Goal: Task Accomplishment & Management: Manage account settings

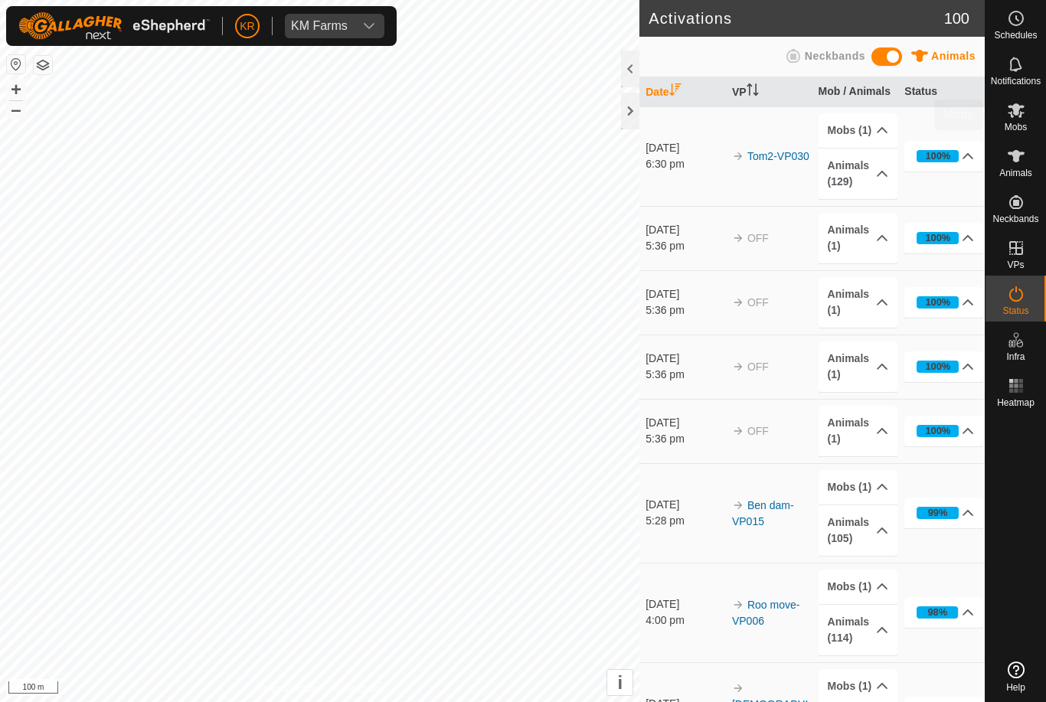
click at [1018, 122] on span "Mobs" at bounding box center [1015, 126] width 22 height 9
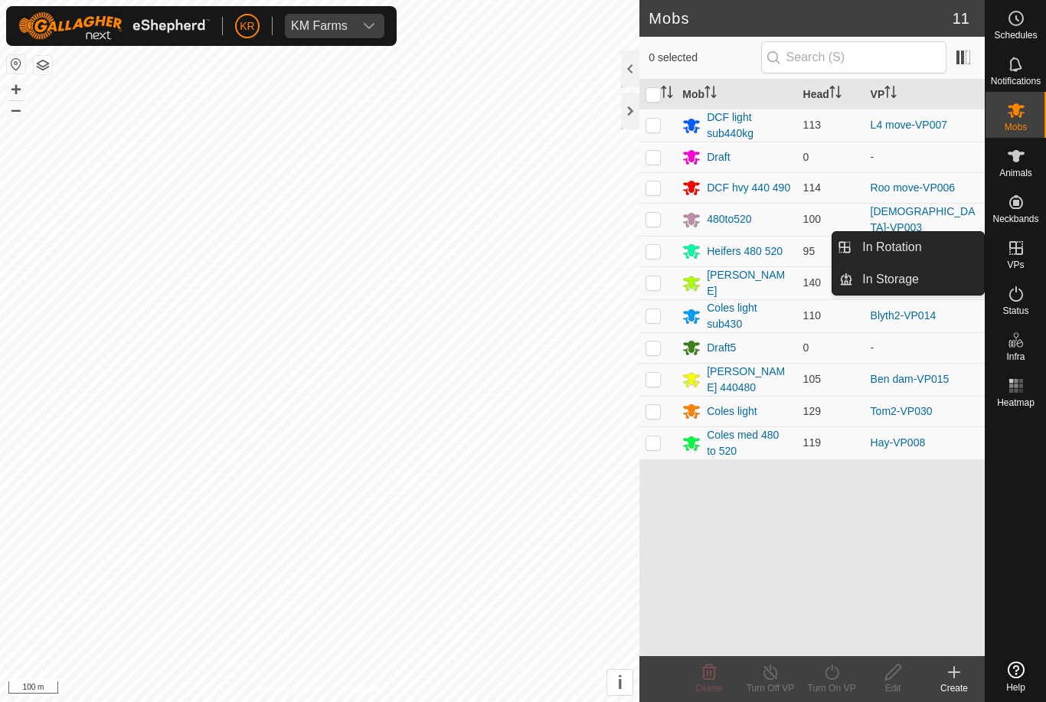
click at [928, 248] on link "In Rotation" at bounding box center [918, 247] width 131 height 31
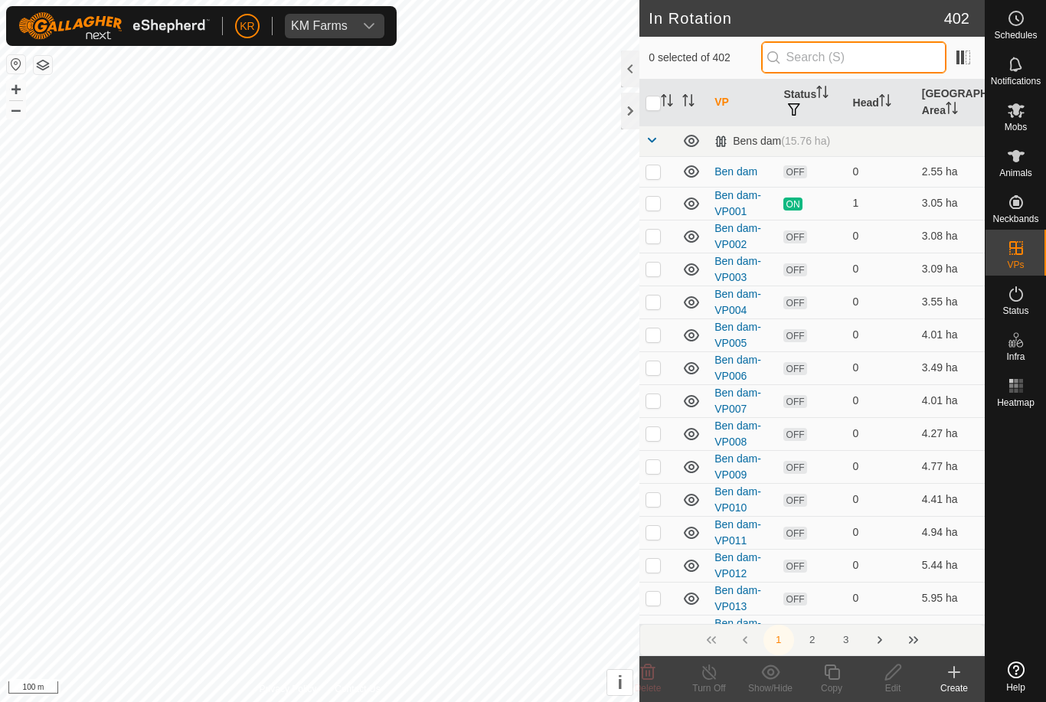
click at [898, 60] on input "text" at bounding box center [853, 57] width 185 height 32
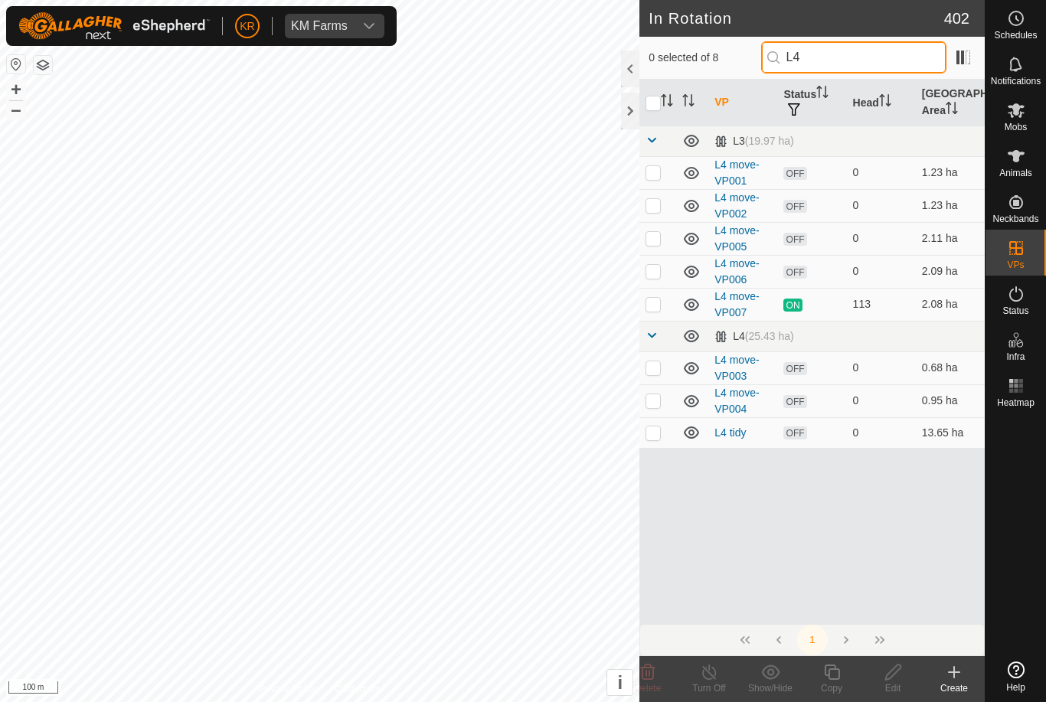
type input "L4"
click at [655, 308] on p-checkbox at bounding box center [652, 304] width 15 height 12
checkbox input "true"
click at [834, 677] on icon at bounding box center [831, 672] width 19 height 18
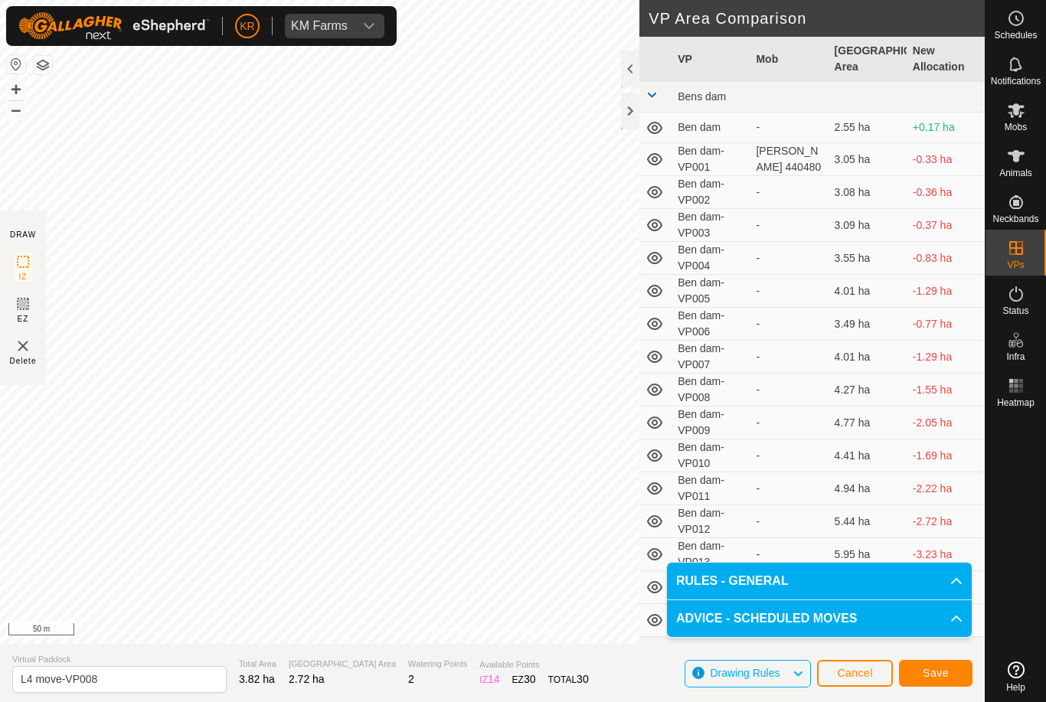
click at [939, 664] on button "Save" at bounding box center [935, 673] width 73 height 27
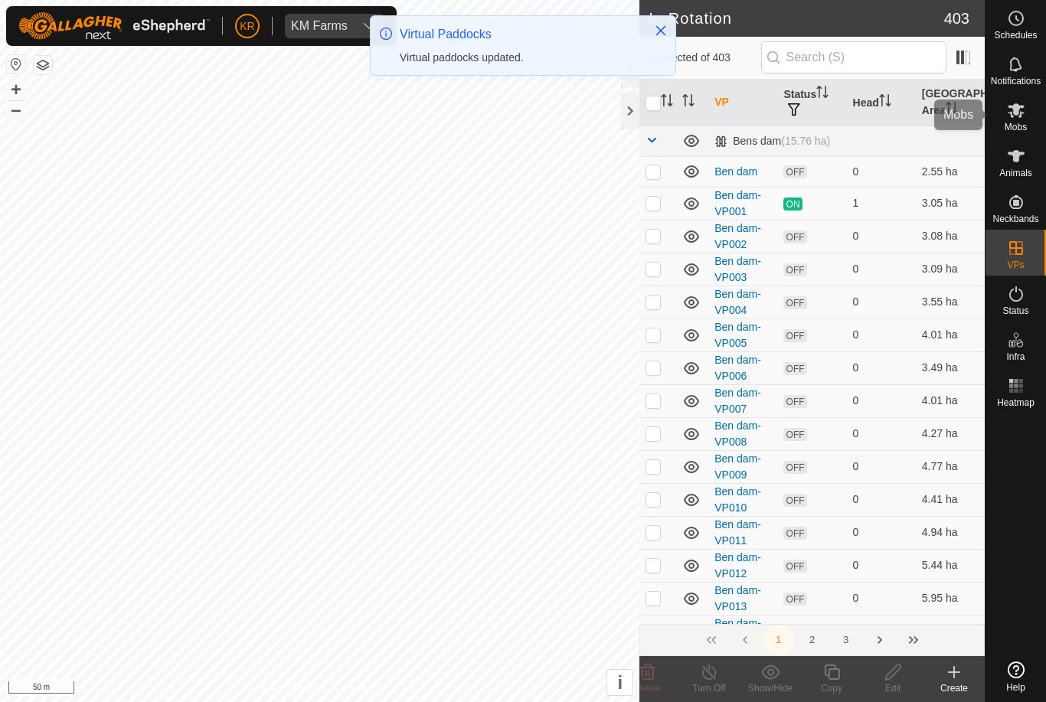
click at [1018, 113] on icon at bounding box center [1015, 110] width 17 height 15
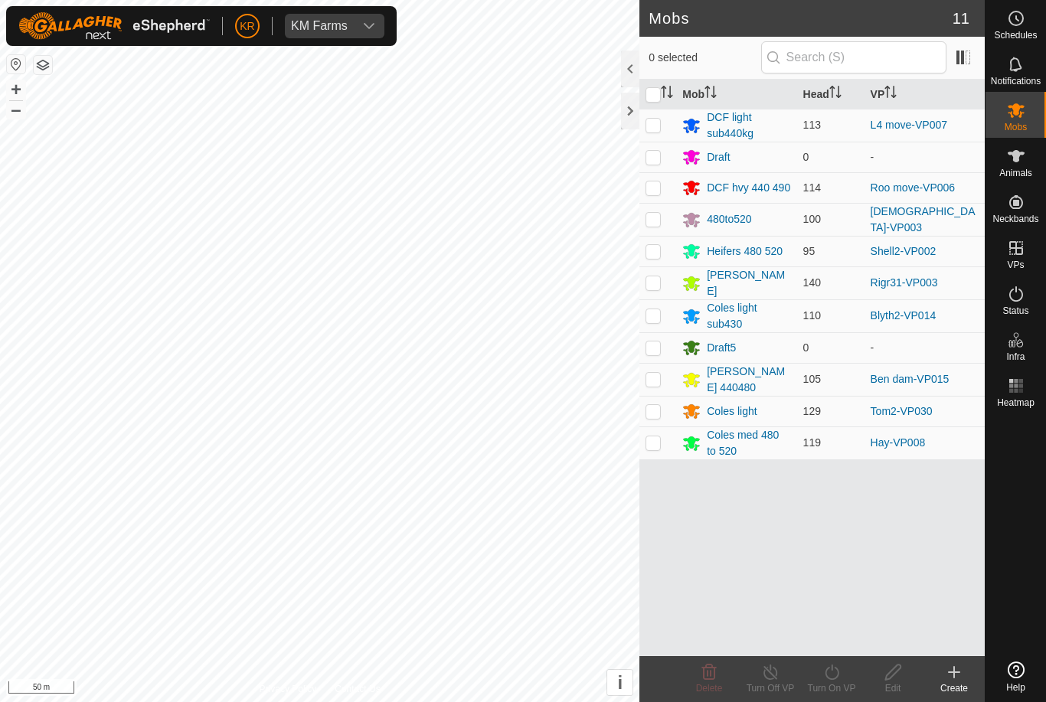
click at [656, 127] on p-checkbox at bounding box center [652, 125] width 15 height 12
checkbox input "true"
click at [841, 680] on icon at bounding box center [831, 672] width 19 height 18
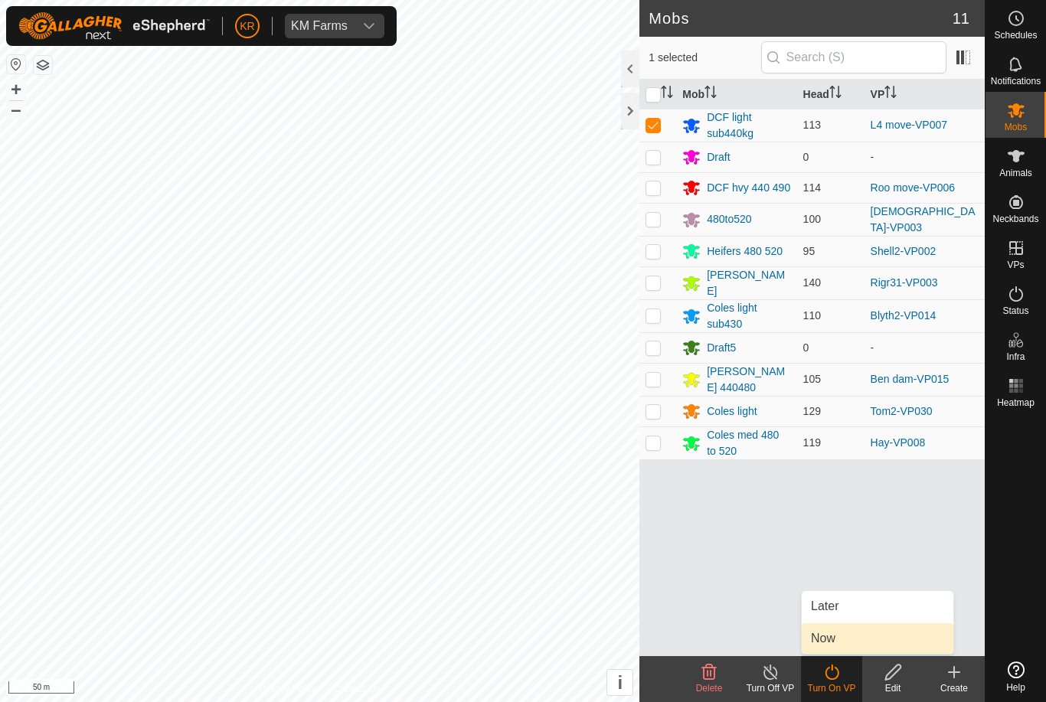
click at [840, 636] on link "Now" at bounding box center [877, 638] width 152 height 31
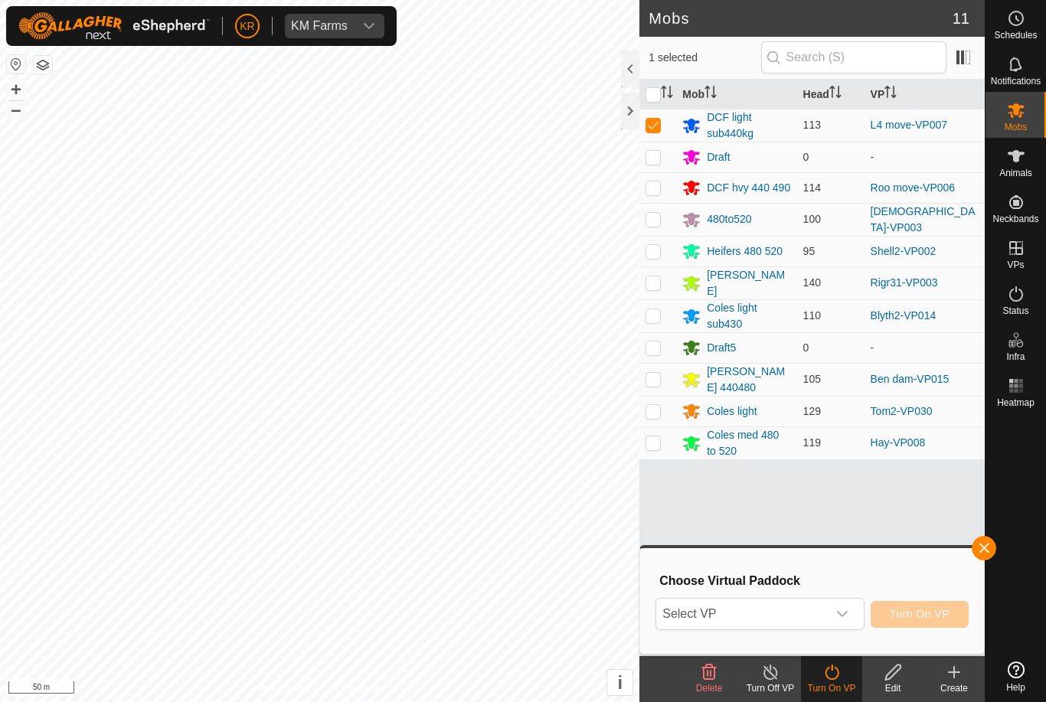
click at [795, 615] on span "Select VP" at bounding box center [741, 614] width 170 height 31
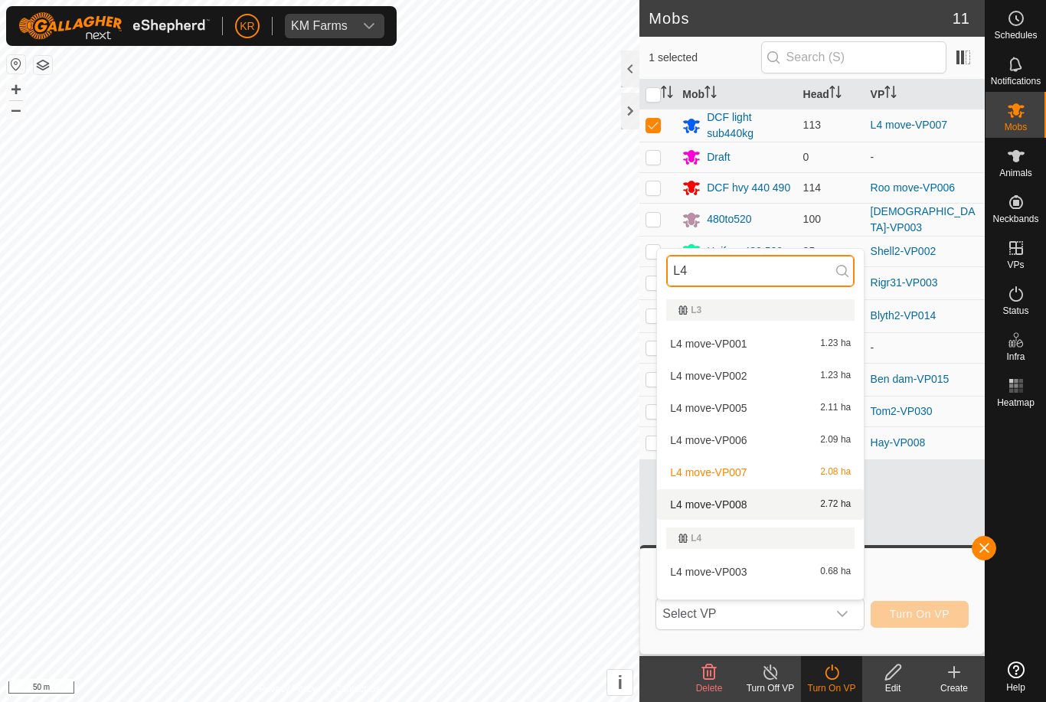
type input "L4"
click at [780, 501] on div "L4 move-VP008 2.72 ha" at bounding box center [760, 504] width 188 height 18
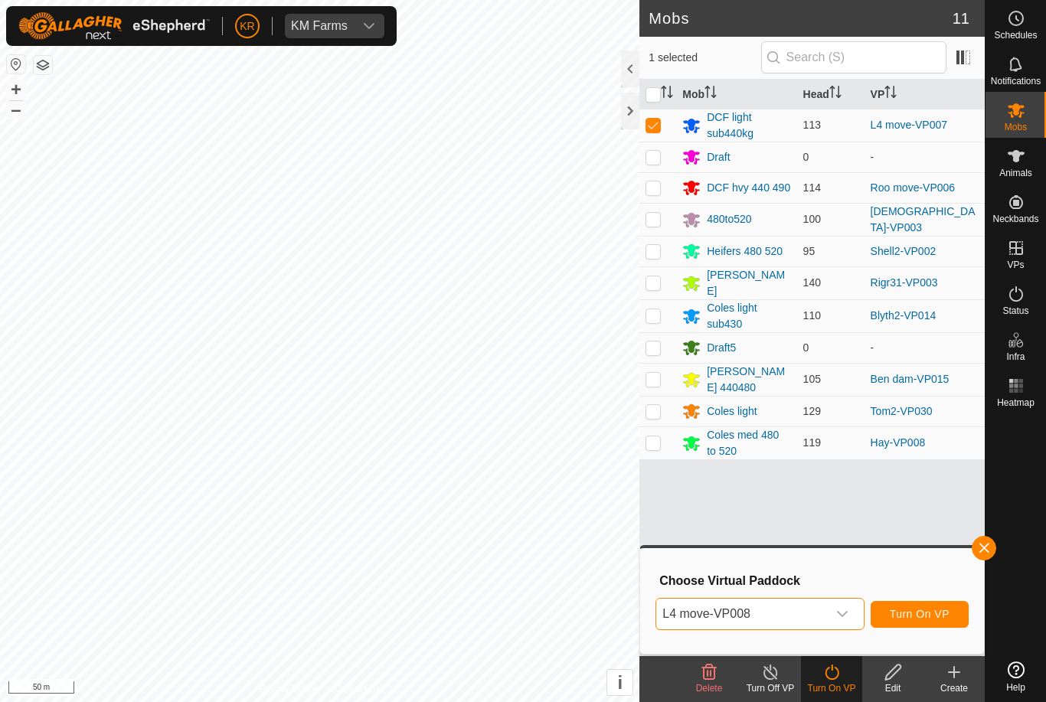
click at [933, 612] on span "Turn On VP" at bounding box center [920, 614] width 60 height 12
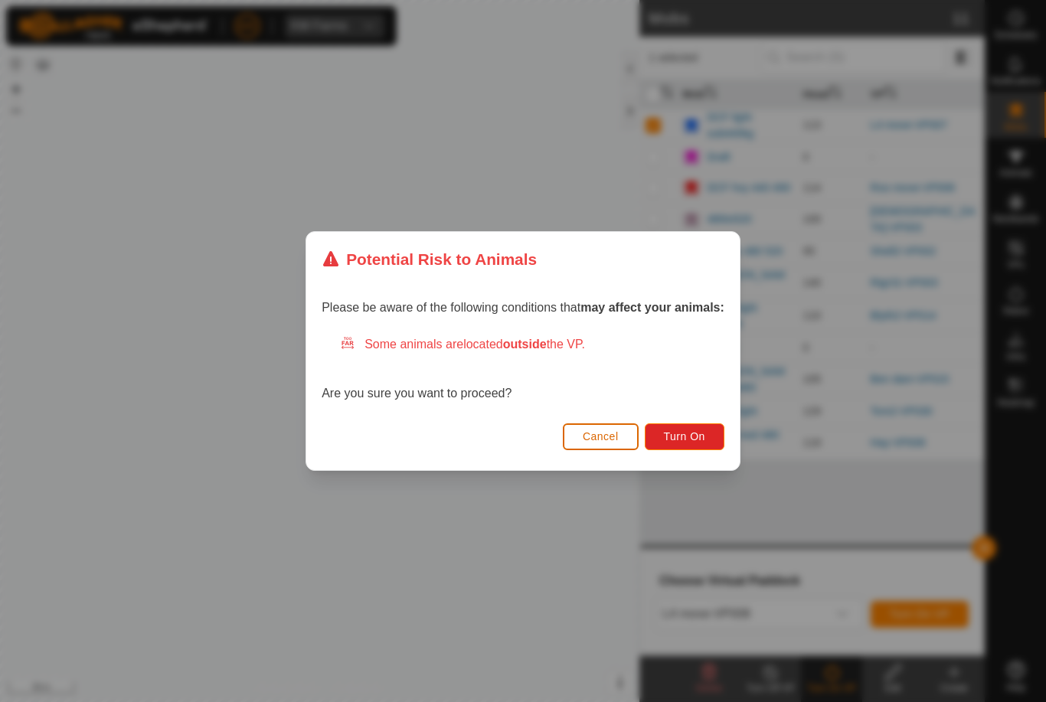
click at [683, 432] on span "Turn On" at bounding box center [684, 436] width 41 height 12
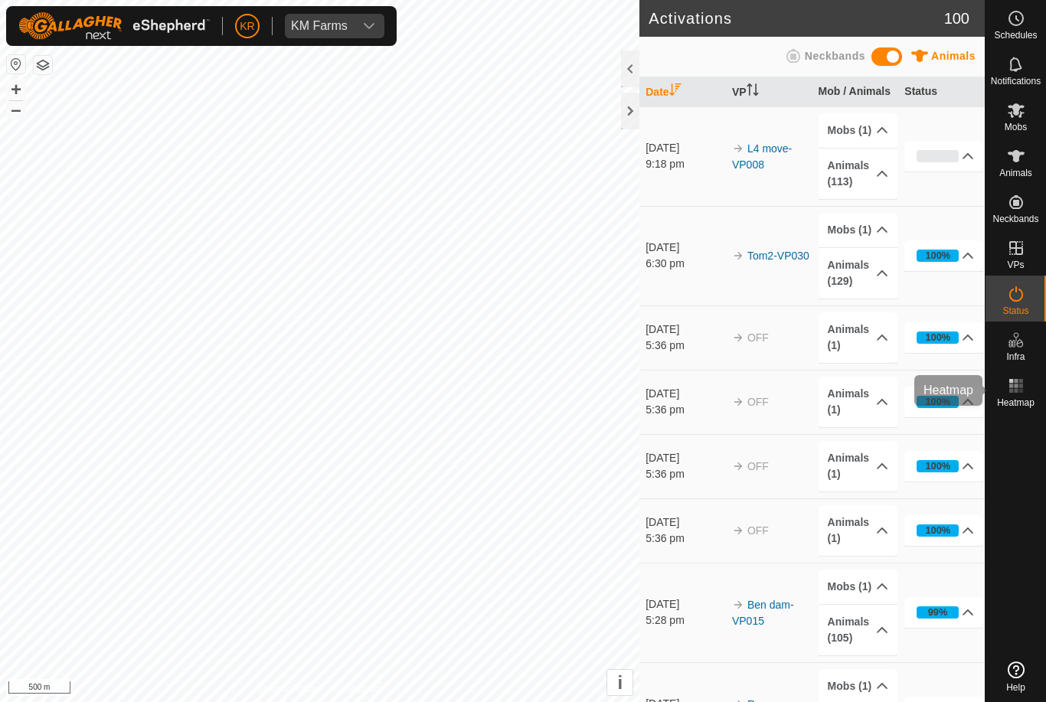
click at [1023, 390] on icon at bounding box center [1016, 386] width 18 height 18
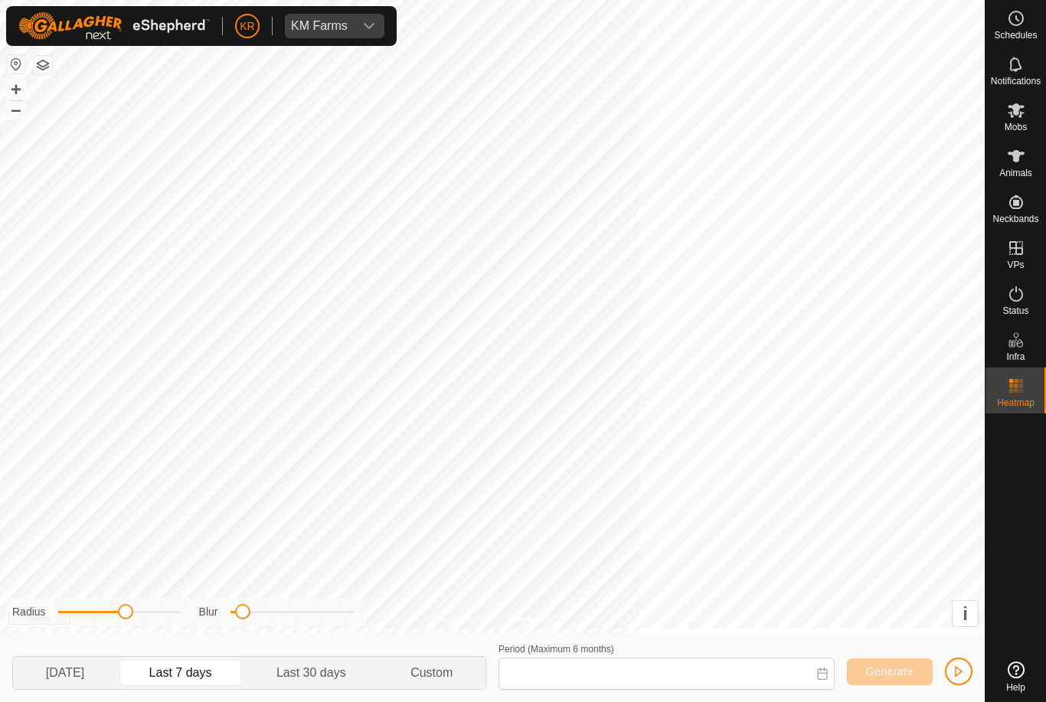
type input "[DATE] - [DATE]"
click at [1021, 129] on span "Mobs" at bounding box center [1015, 126] width 22 height 9
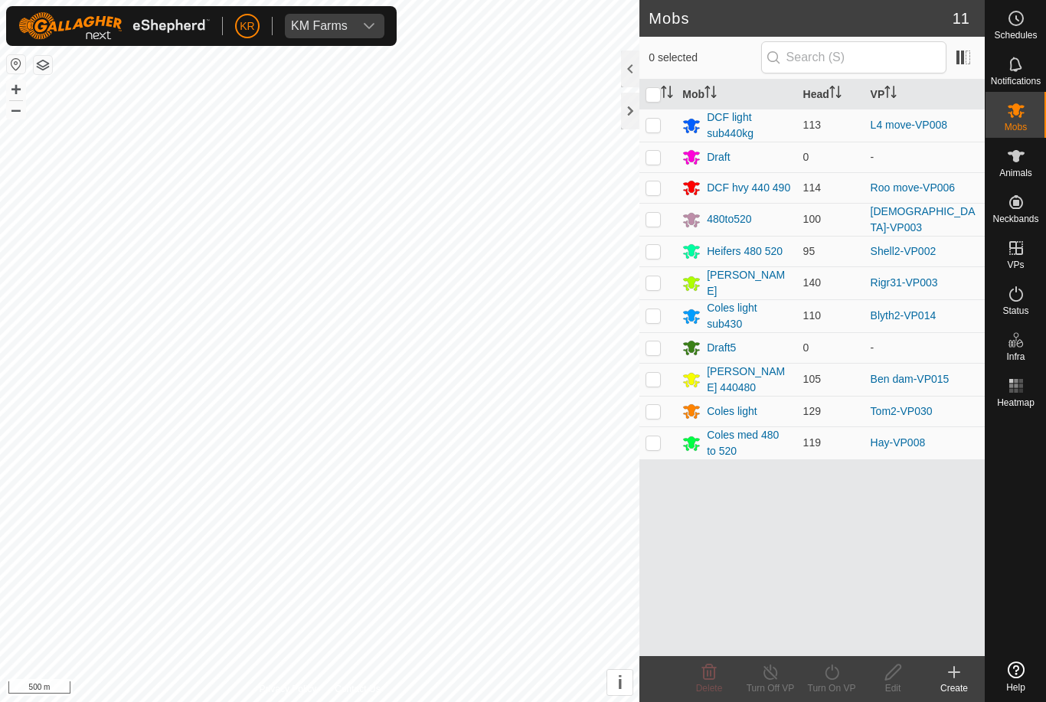
click at [761, 246] on div "Heifers 480 520" at bounding box center [745, 251] width 76 height 16
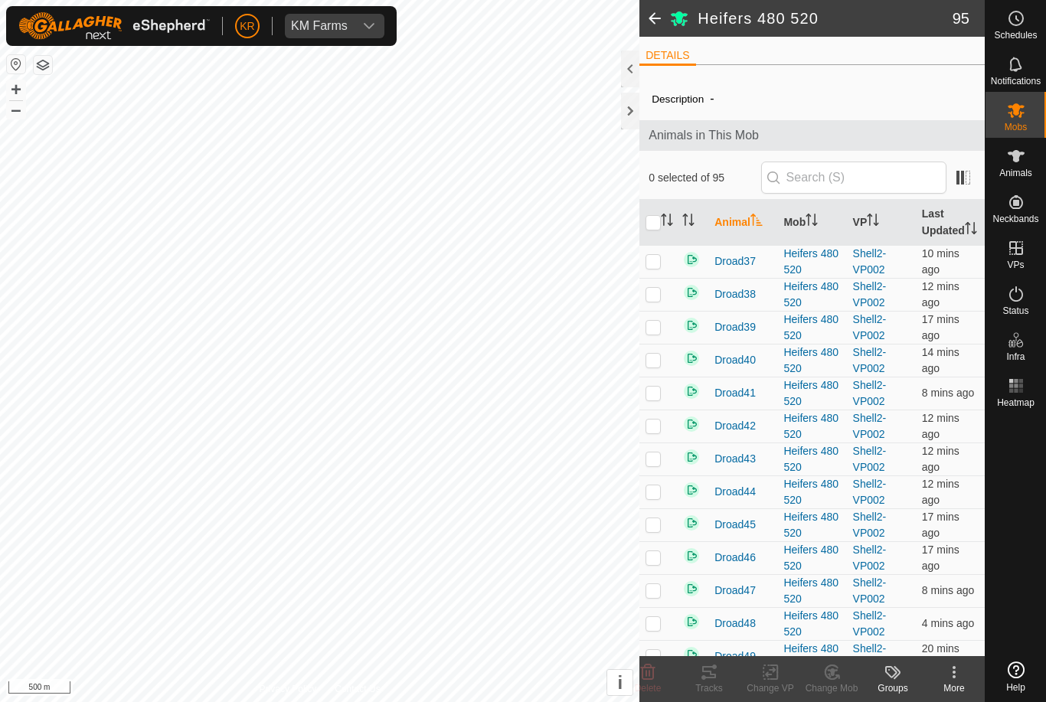
click at [964, 677] on kebab-svg-icon at bounding box center [953, 672] width 61 height 18
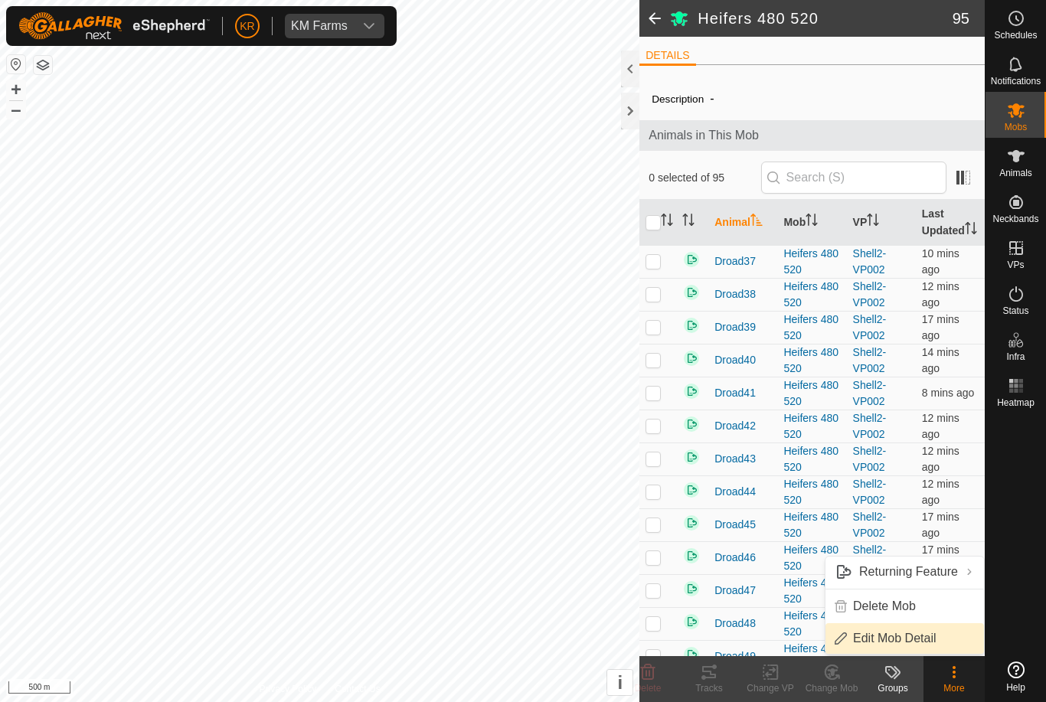
click at [922, 632] on span "Edit Mob Detail" at bounding box center [894, 638] width 83 height 18
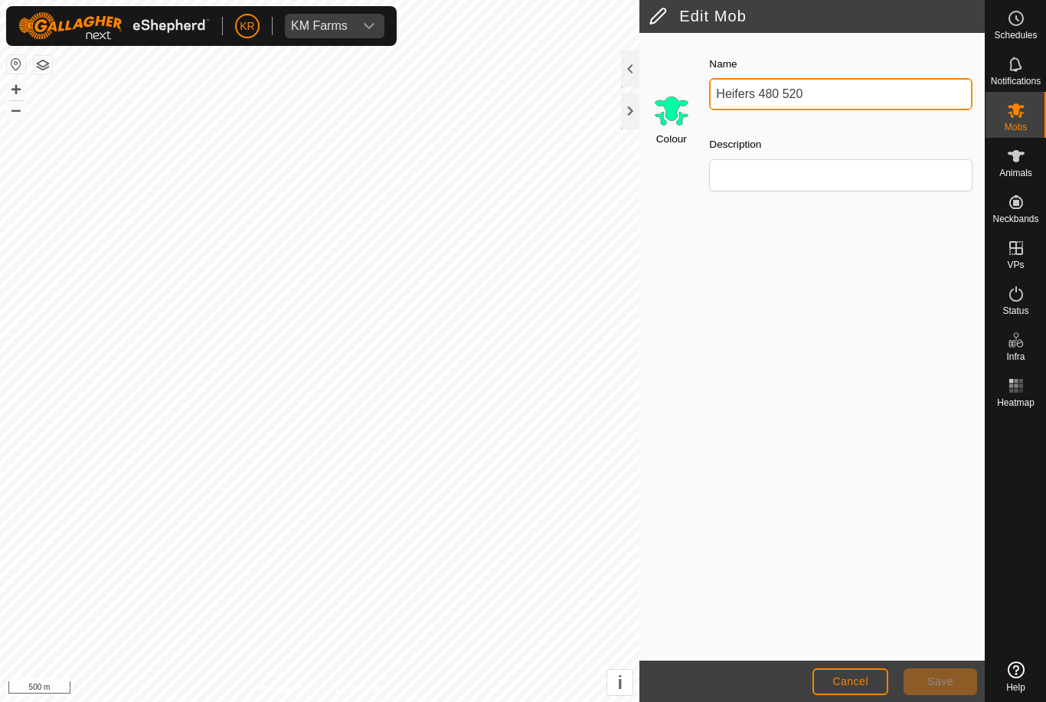
click at [827, 94] on input "Heifers 480 520" at bounding box center [840, 94] width 263 height 32
type input "Heifers [STREET_ADDRESS][PERSON_NAME]"
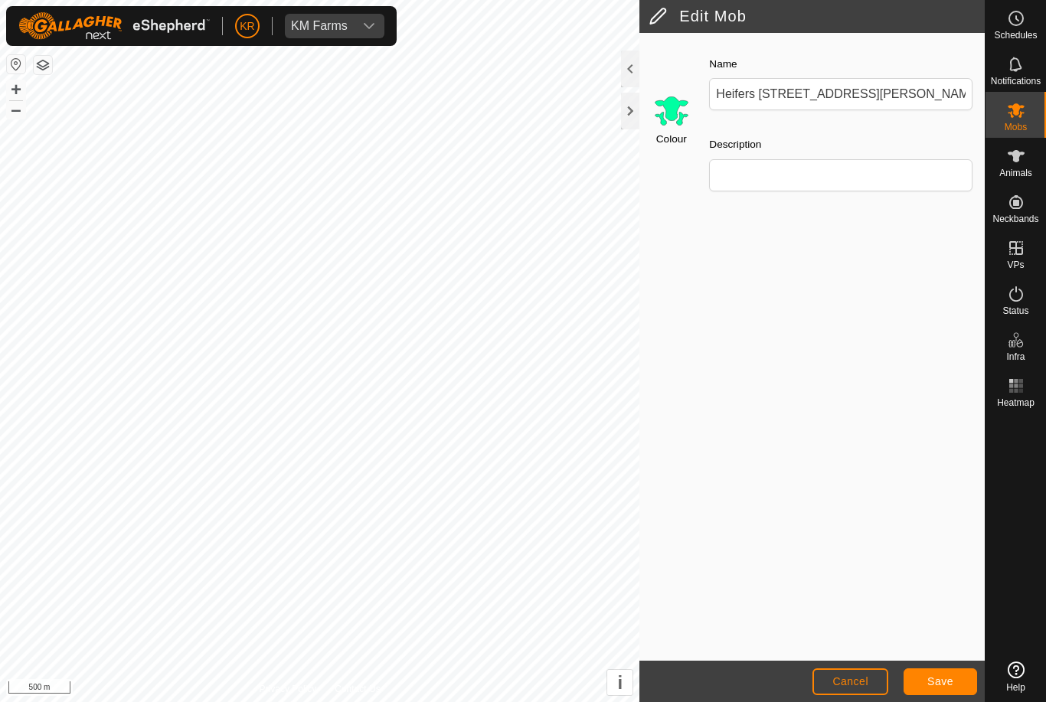
click at [945, 678] on span "Save" at bounding box center [940, 681] width 26 height 12
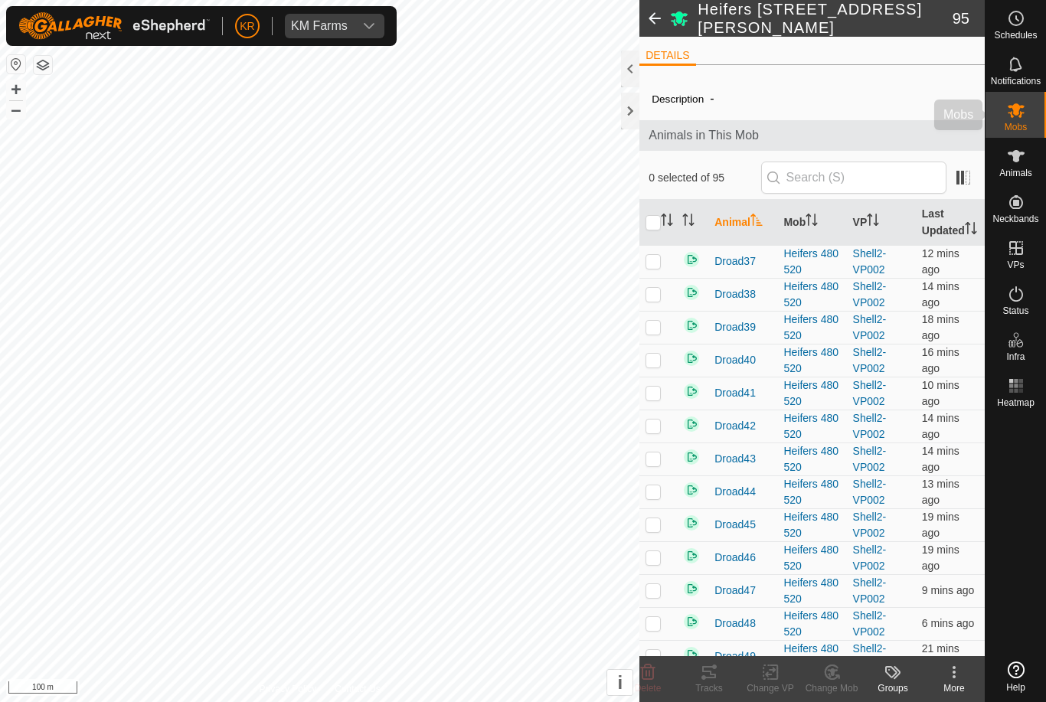
click at [1023, 113] on icon at bounding box center [1015, 110] width 17 height 15
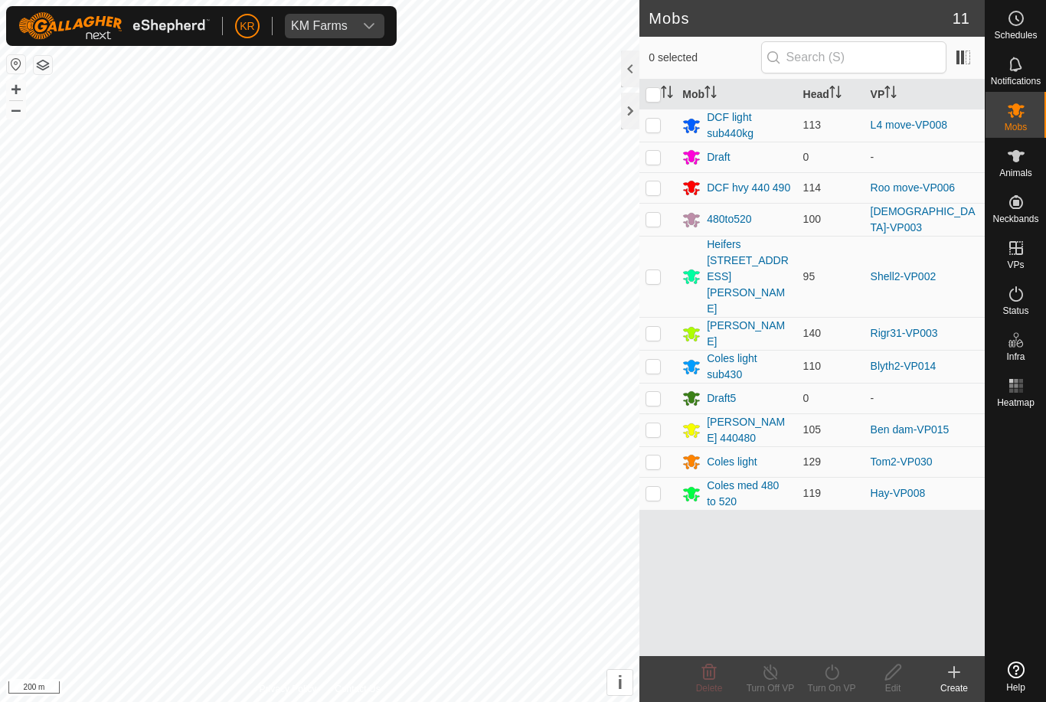
click at [752, 414] on div "[PERSON_NAME] 440480" at bounding box center [748, 430] width 83 height 32
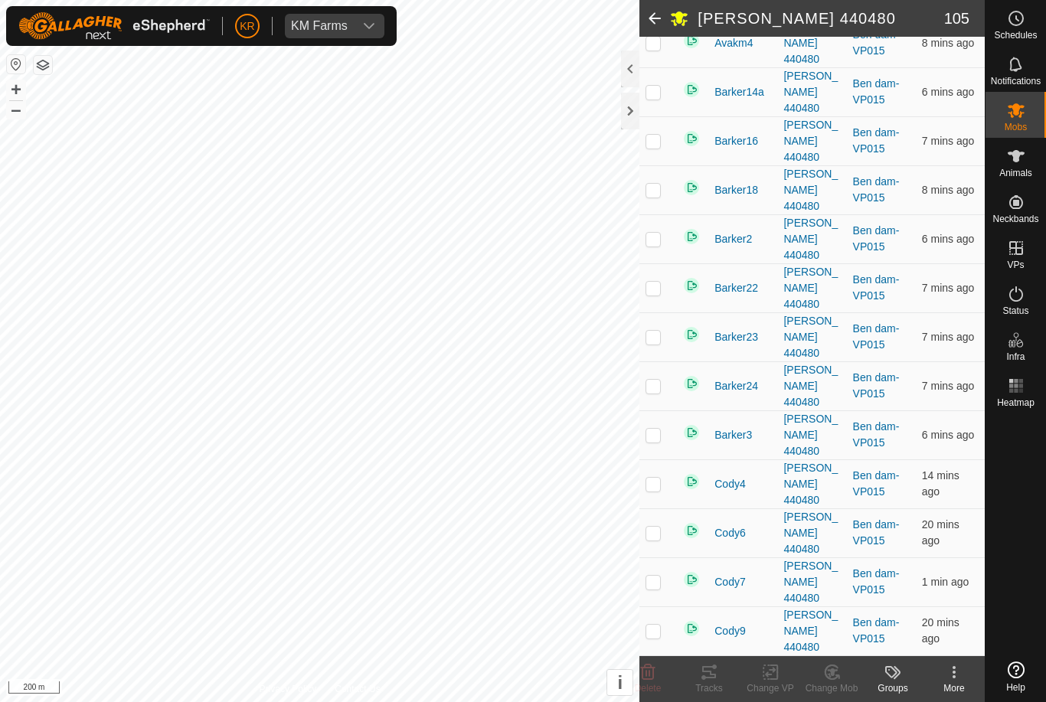
scroll to position [243, 0]
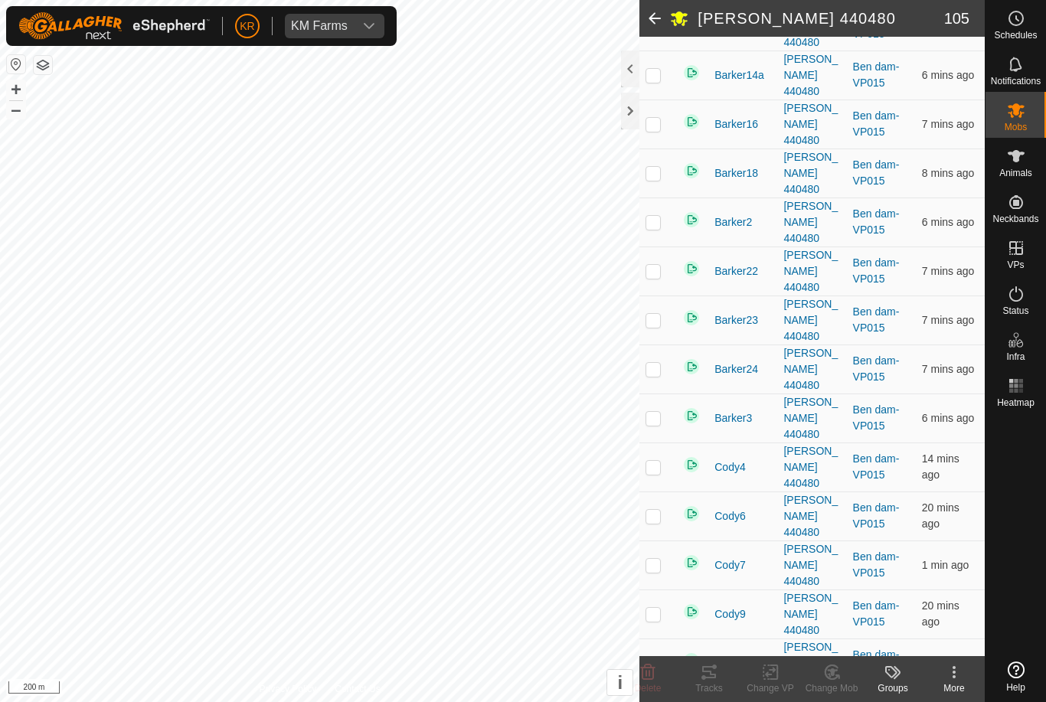
click at [656, 608] on p-checkbox at bounding box center [652, 614] width 15 height 12
checkbox input "true"
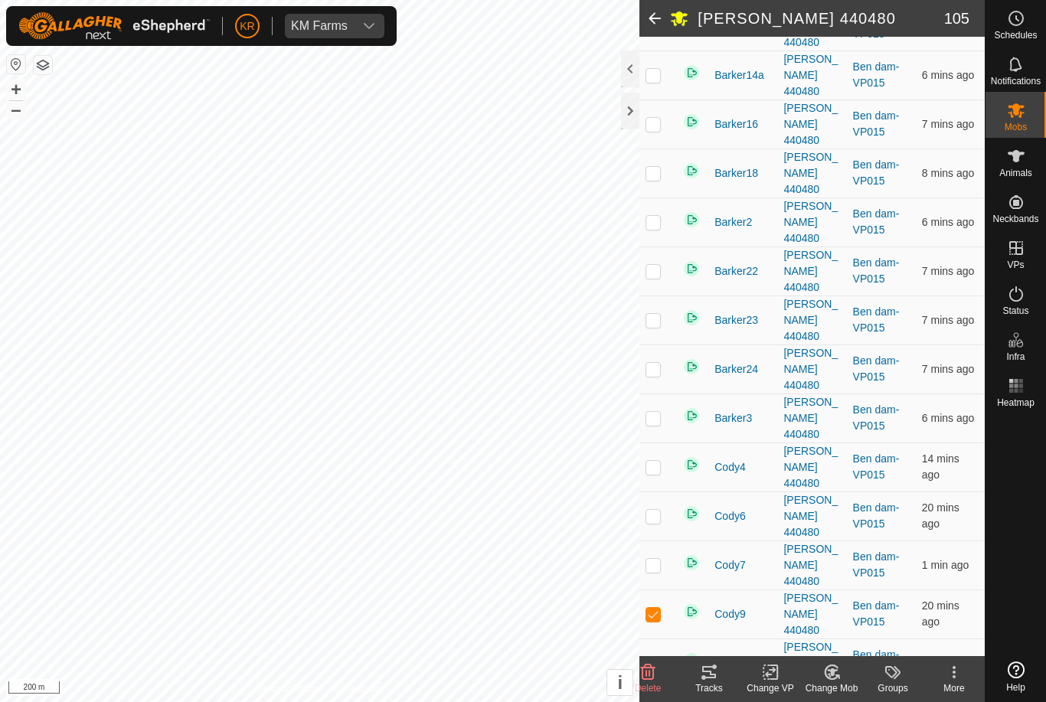
checkbox input "true"
click at [659, 246] on td at bounding box center [657, 270] width 37 height 49
checkbox input "true"
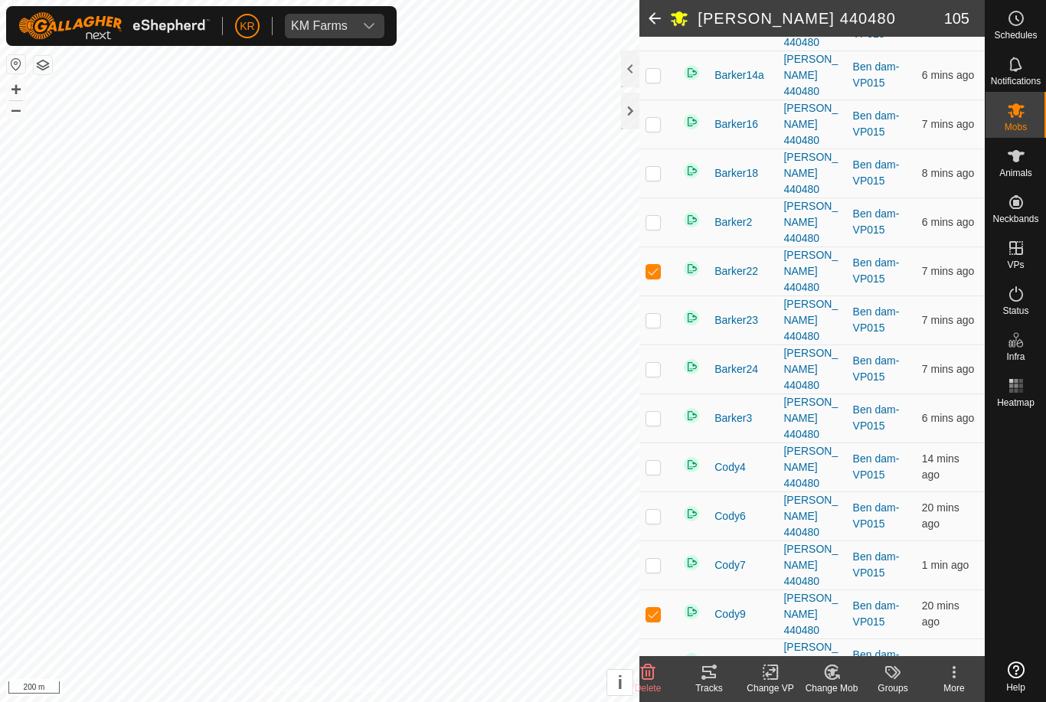
click at [653, 149] on td at bounding box center [657, 173] width 37 height 49
checkbox input "true"
click at [725, 681] on div "Tracks" at bounding box center [708, 688] width 61 height 14
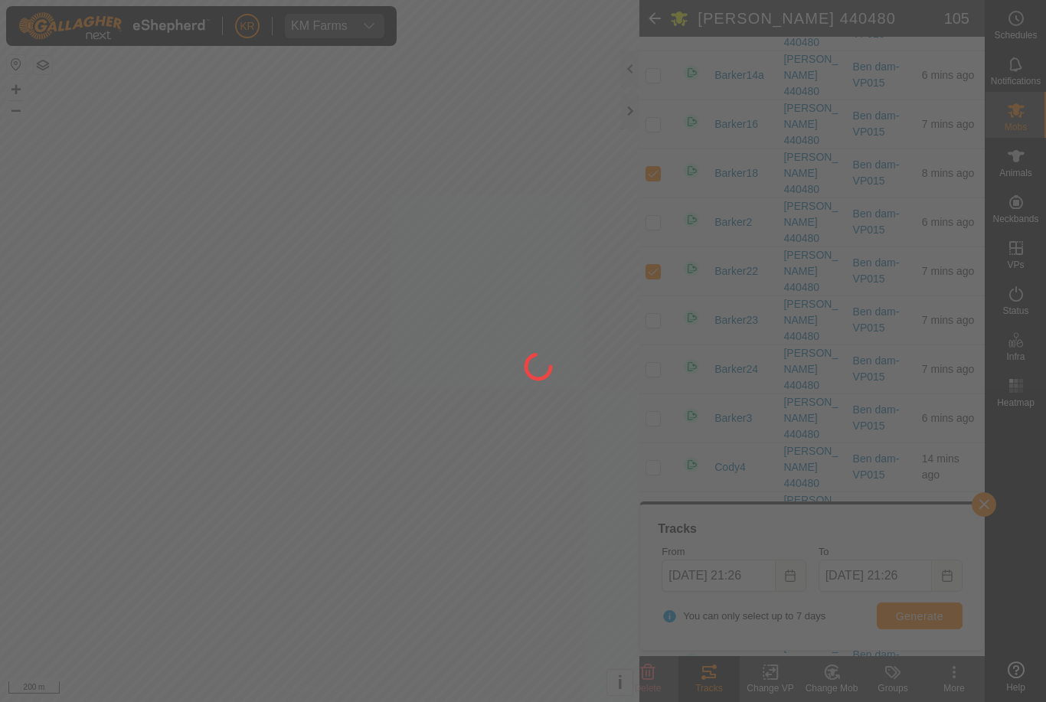
click at [746, 694] on div at bounding box center [523, 351] width 1046 height 702
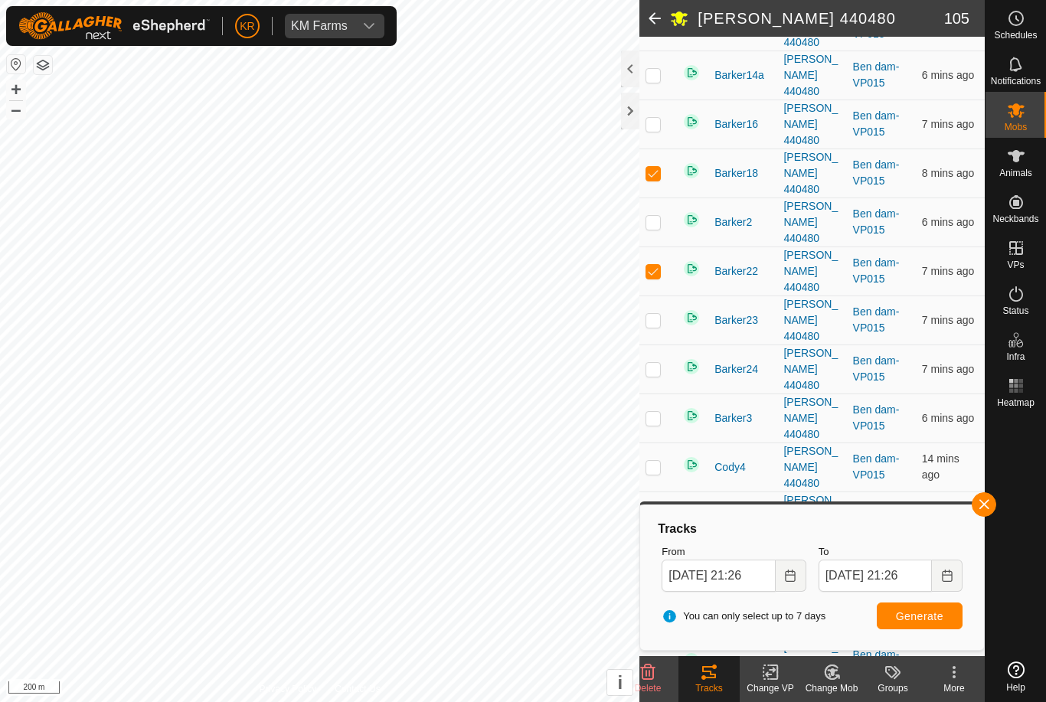
click at [934, 620] on span "Generate" at bounding box center [919, 616] width 47 height 12
click at [661, 589] on td at bounding box center [657, 613] width 37 height 49
checkbox input "false"
click at [666, 246] on td at bounding box center [657, 270] width 37 height 49
checkbox input "false"
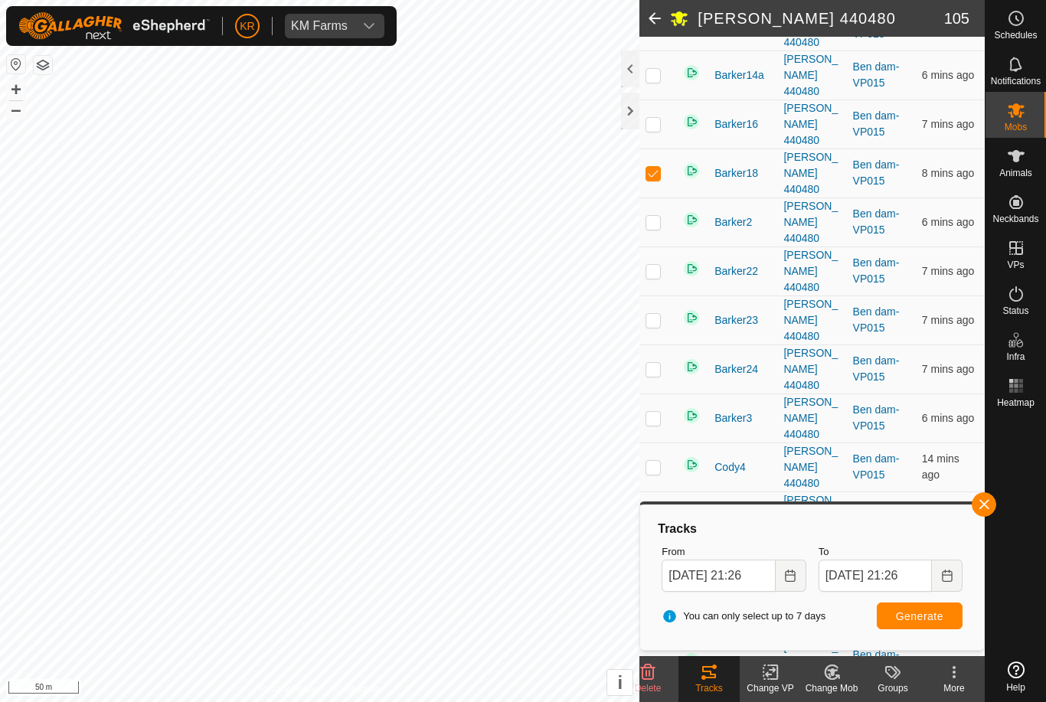
click at [663, 149] on td at bounding box center [657, 173] width 37 height 49
checkbox input "false"
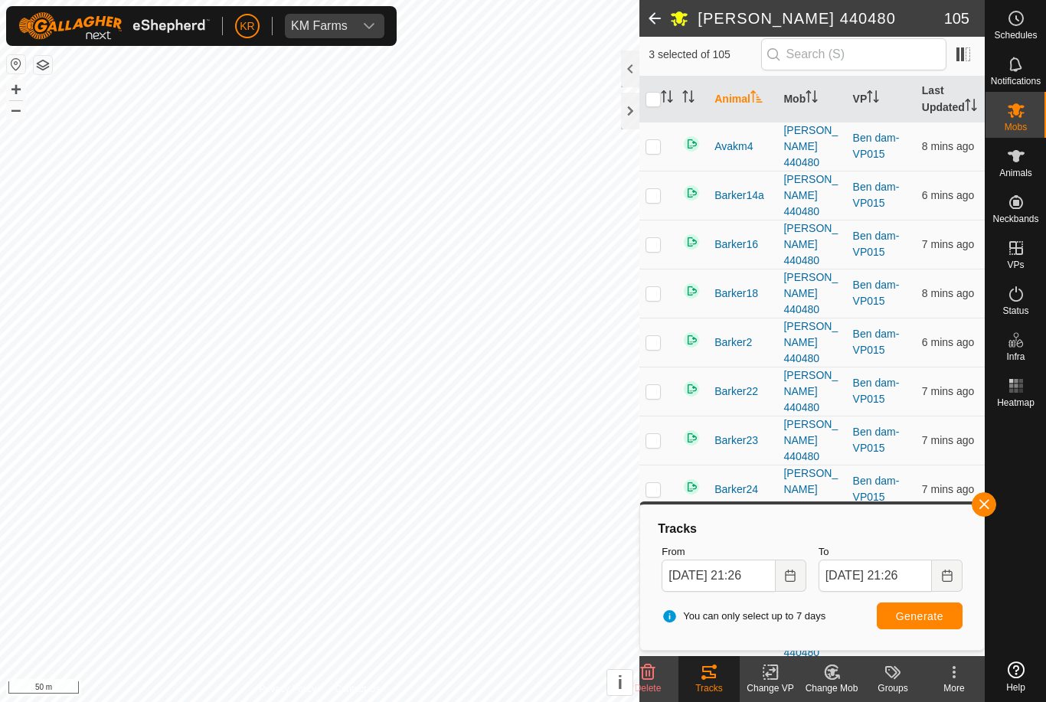
scroll to position [128, 0]
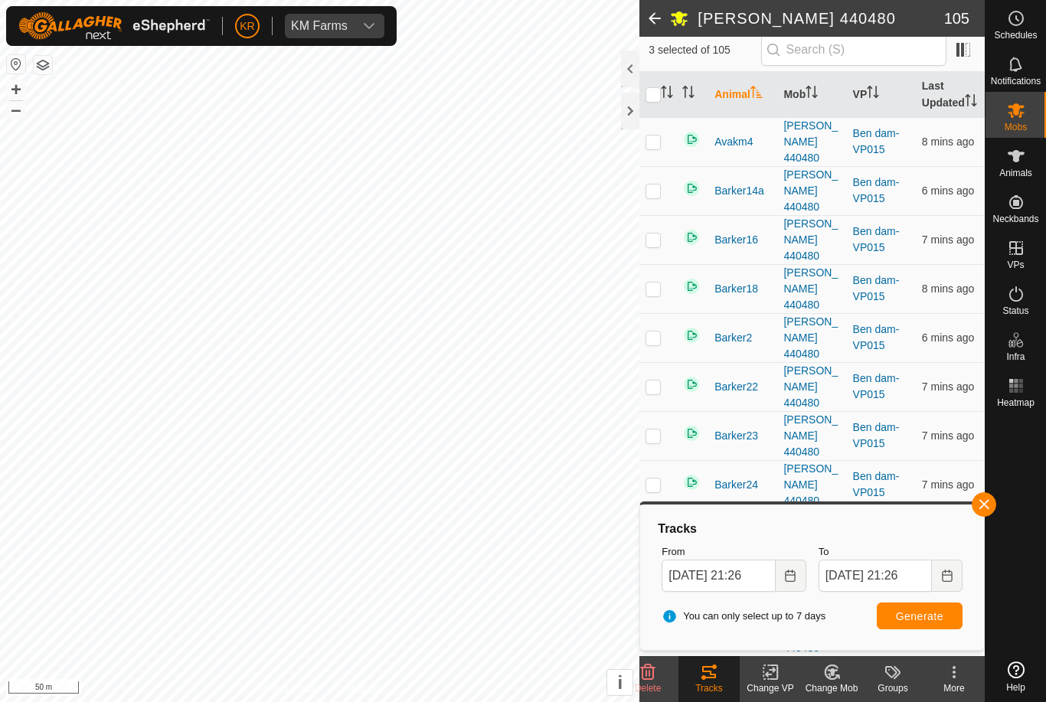
click at [655, 188] on p-checkbox at bounding box center [652, 190] width 15 height 12
checkbox input "true"
click at [670, 607] on td at bounding box center [657, 631] width 37 height 49
checkbox input "true"
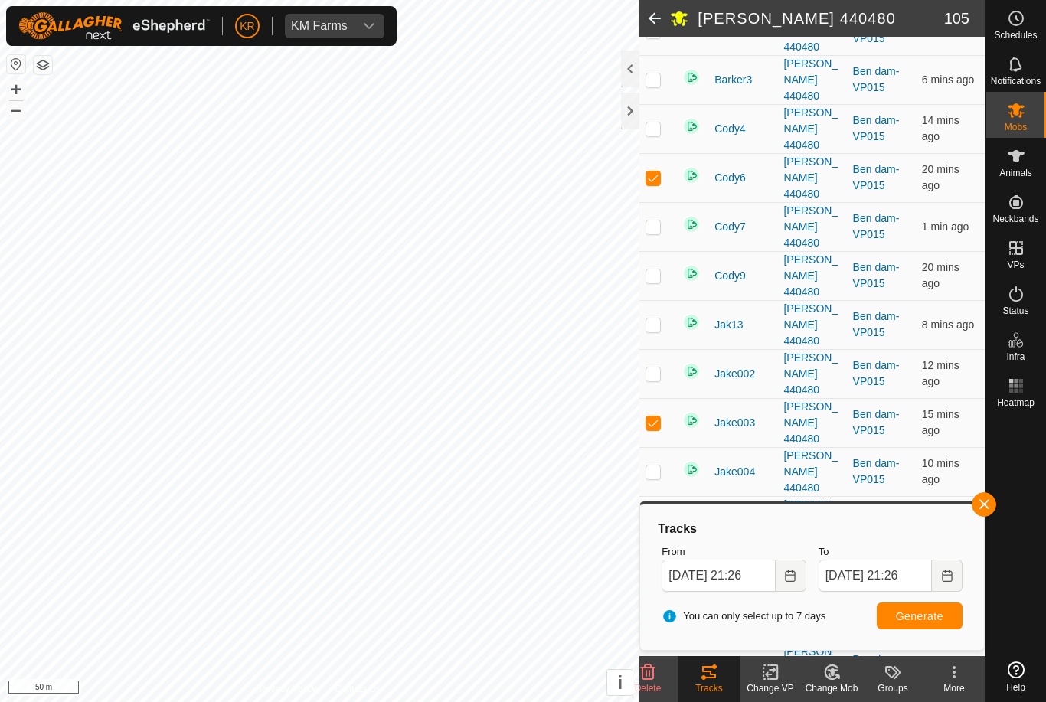
scroll to position [588, 0]
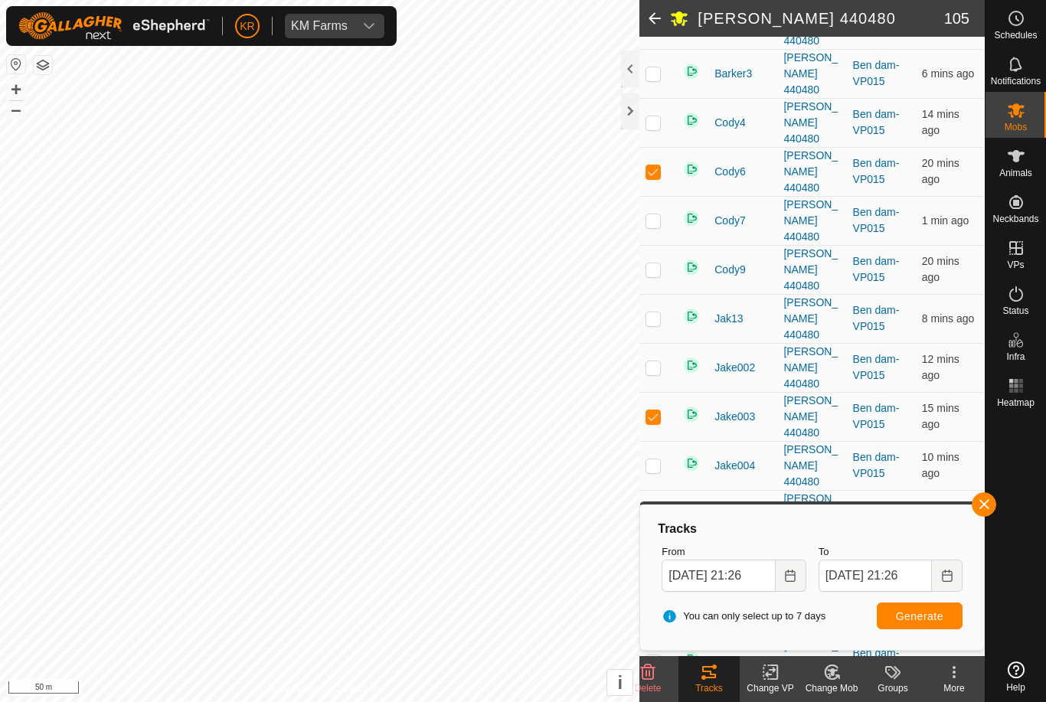
click at [654, 557] on p-checkbox at bounding box center [652, 563] width 15 height 12
checkbox input "false"
click at [660, 490] on td at bounding box center [657, 514] width 37 height 49
checkbox input "false"
click at [661, 410] on p-checkbox at bounding box center [652, 416] width 15 height 12
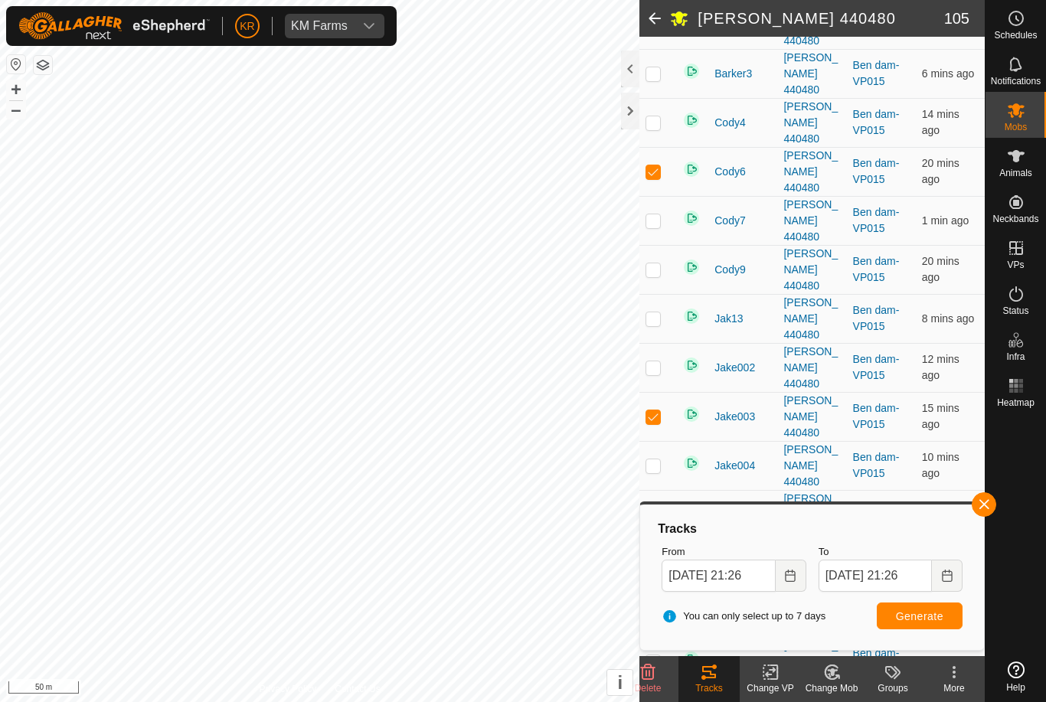
checkbox input "false"
click at [656, 655] on p-checkbox at bounding box center [652, 661] width 15 height 12
checkbox input "true"
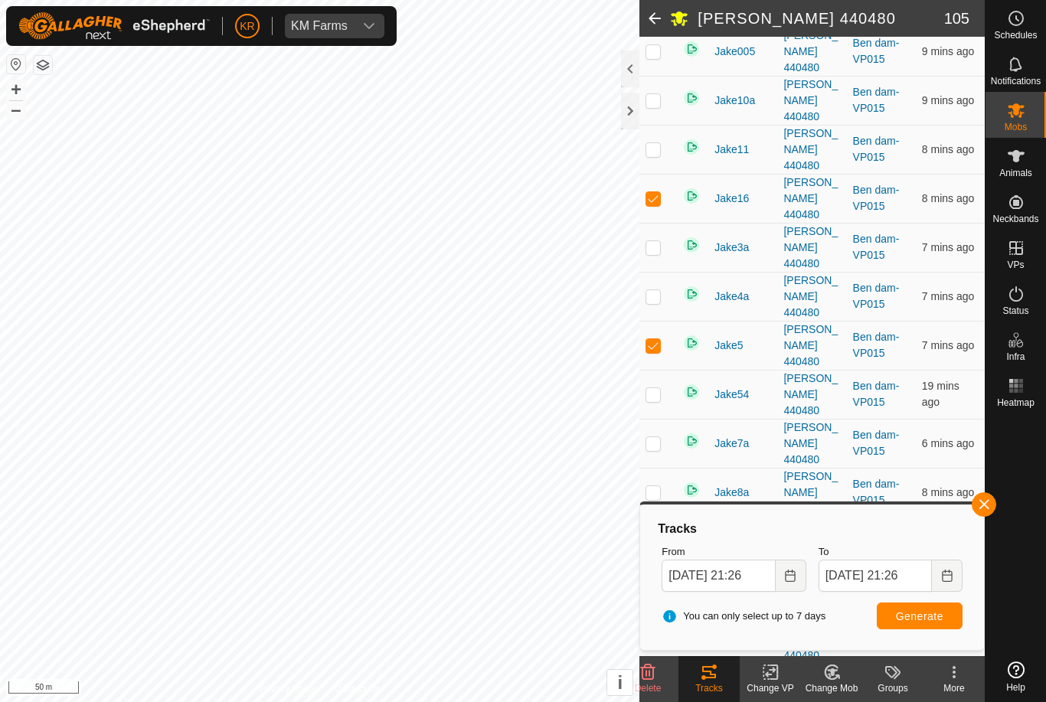
scroll to position [1074, 0]
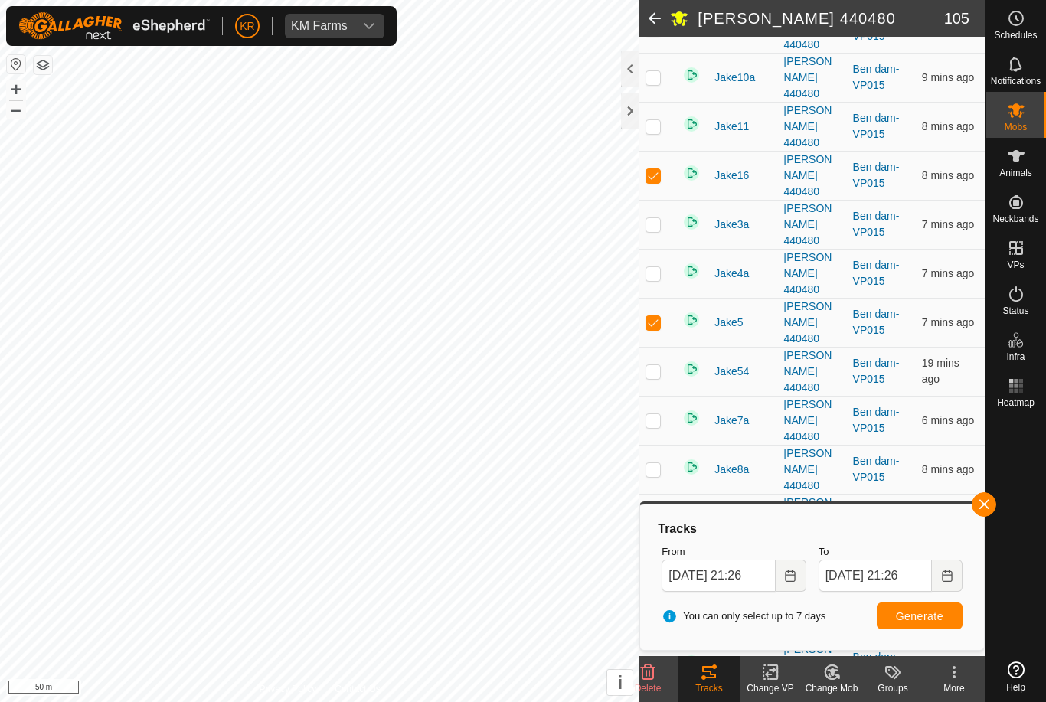
checkbox input "true"
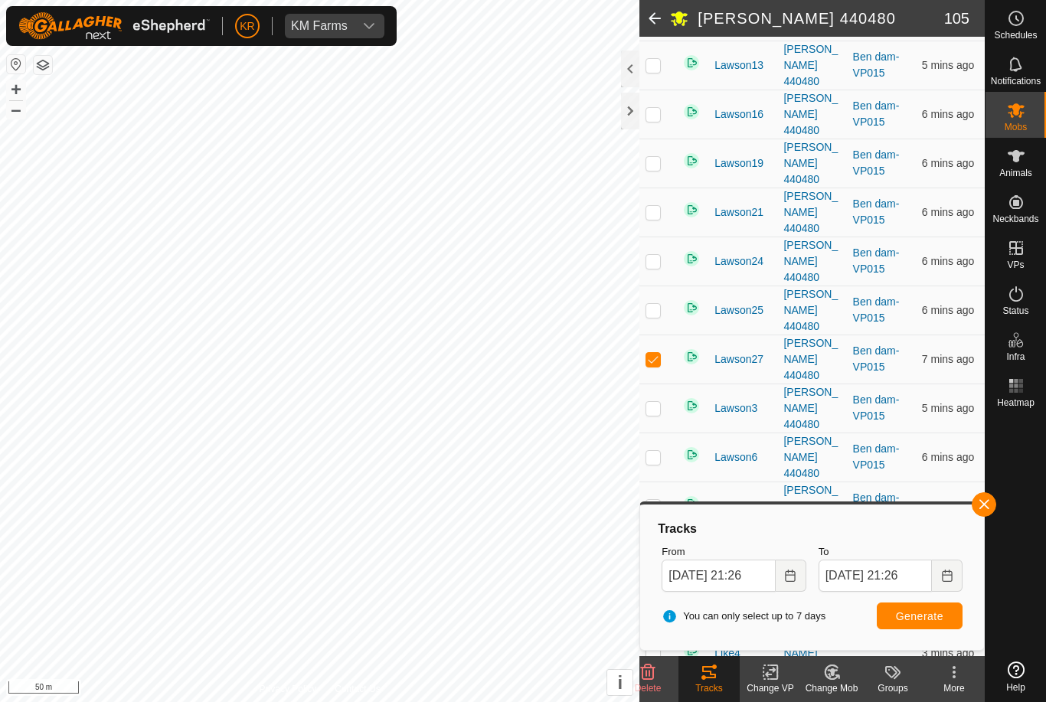
checkbox input "true"
click at [937, 616] on span "Generate" at bounding box center [919, 616] width 47 height 12
